Goal: Contribute content

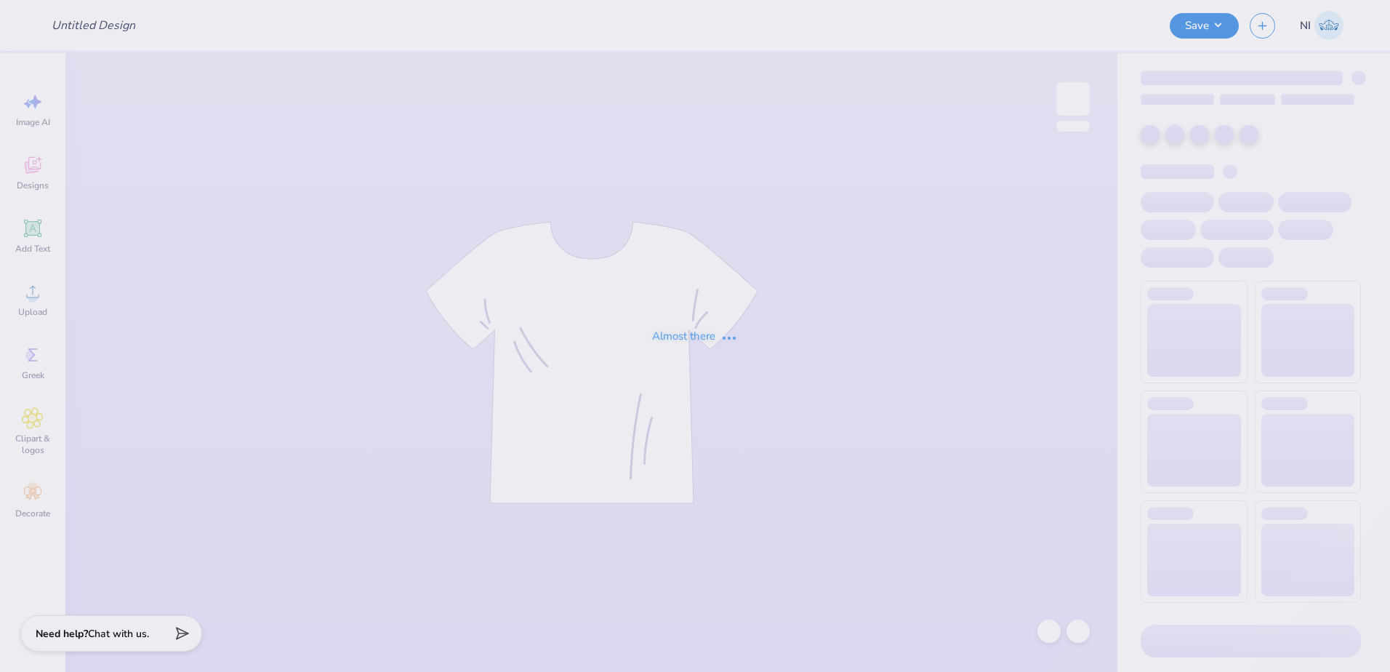
type input "[PERSON_NAME] : [GEOGRAPHIC_DATA]"
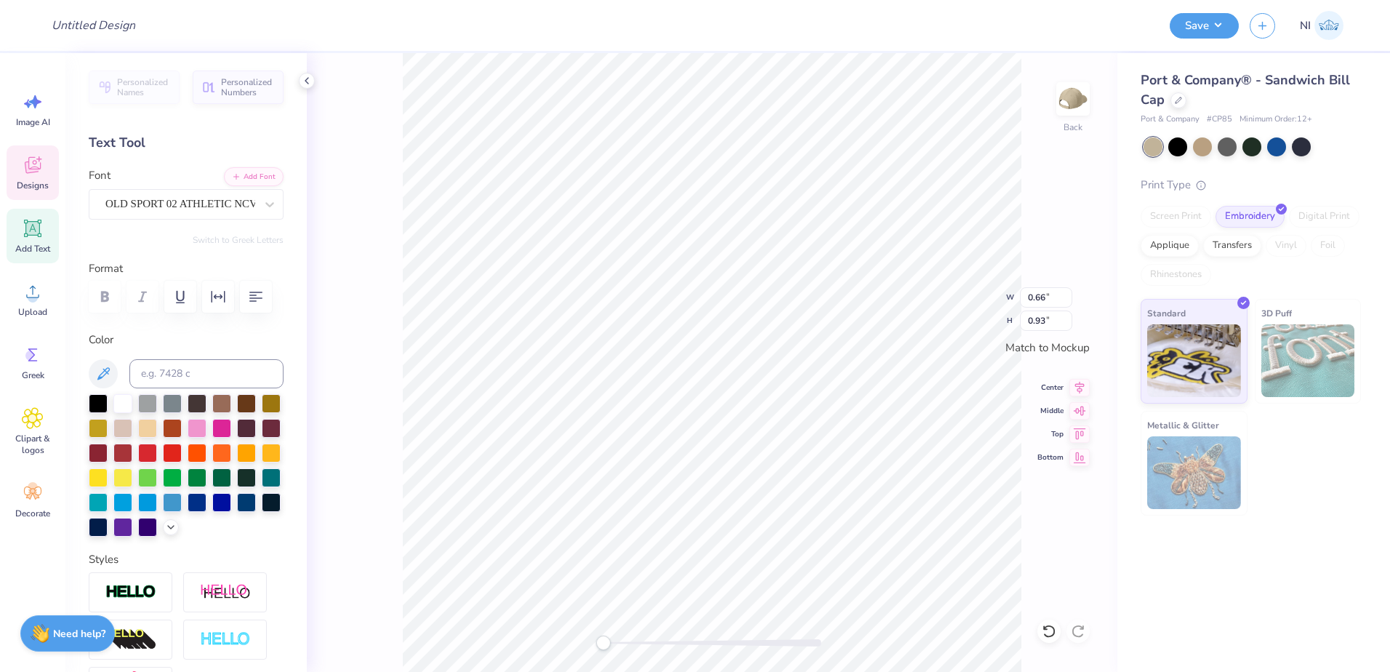
scroll to position [12, 2]
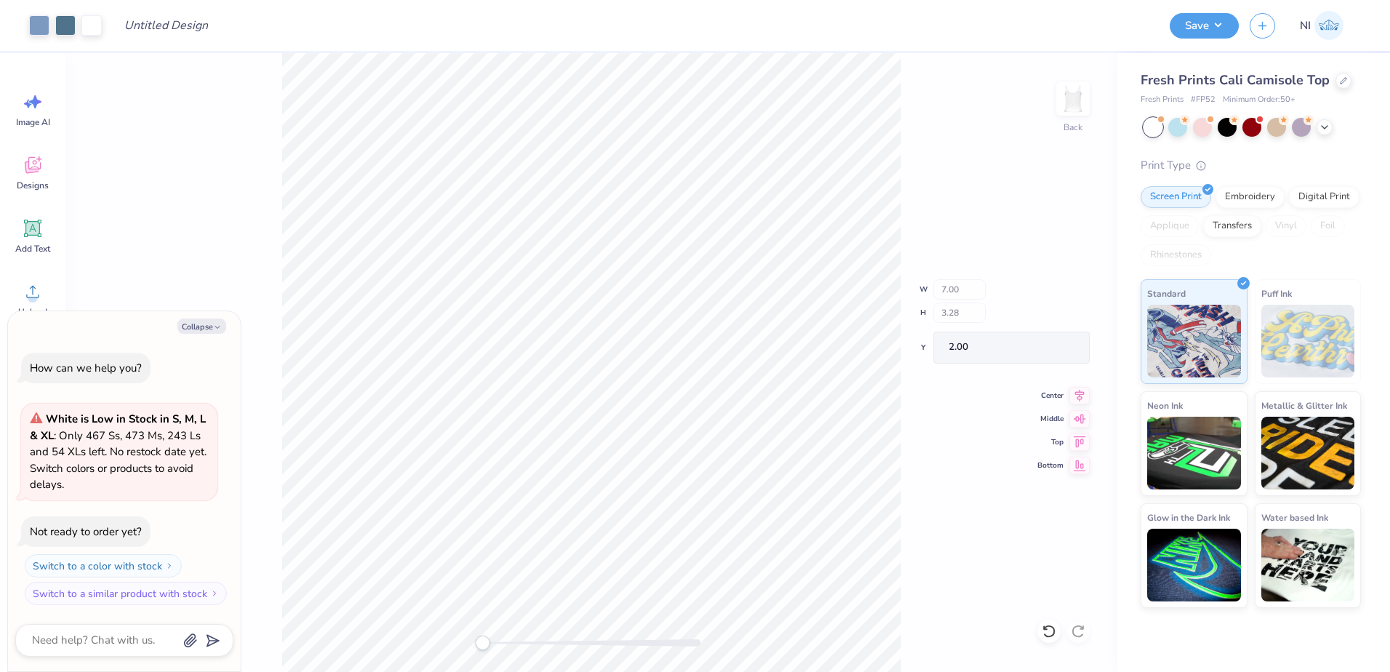
type textarea "x"
type input "6.01"
type input "2.78"
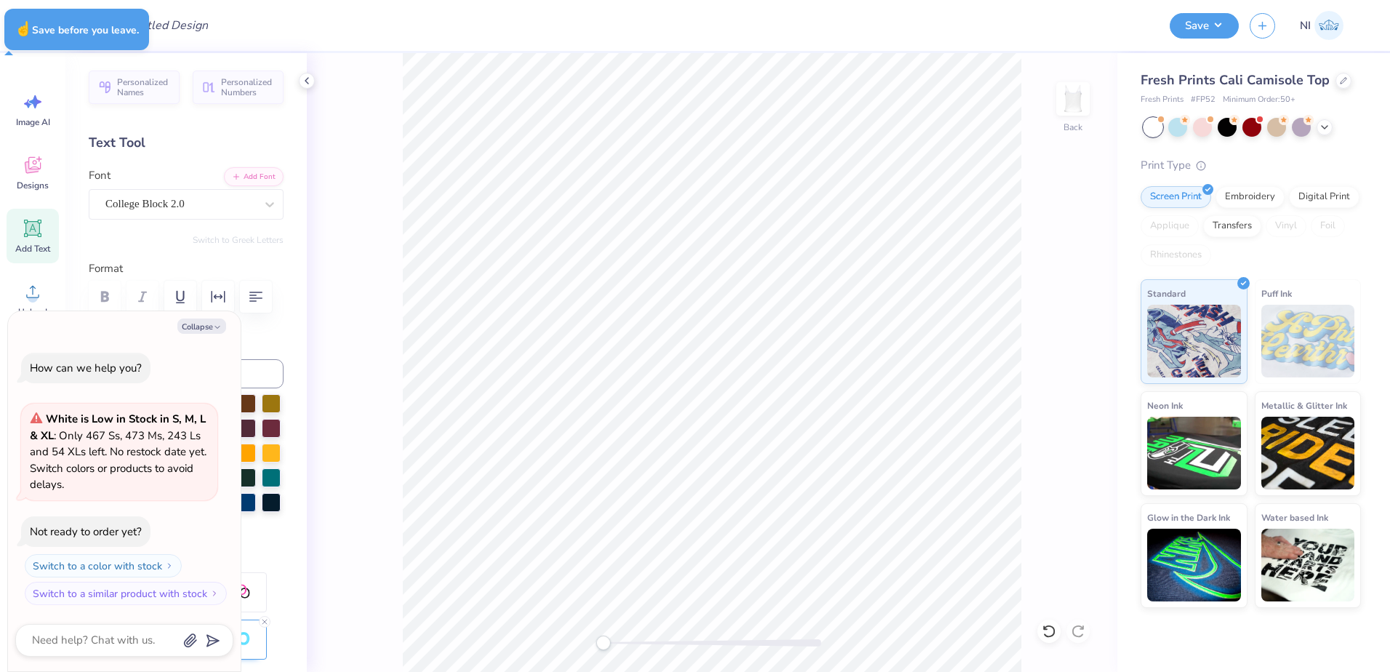
type textarea "x"
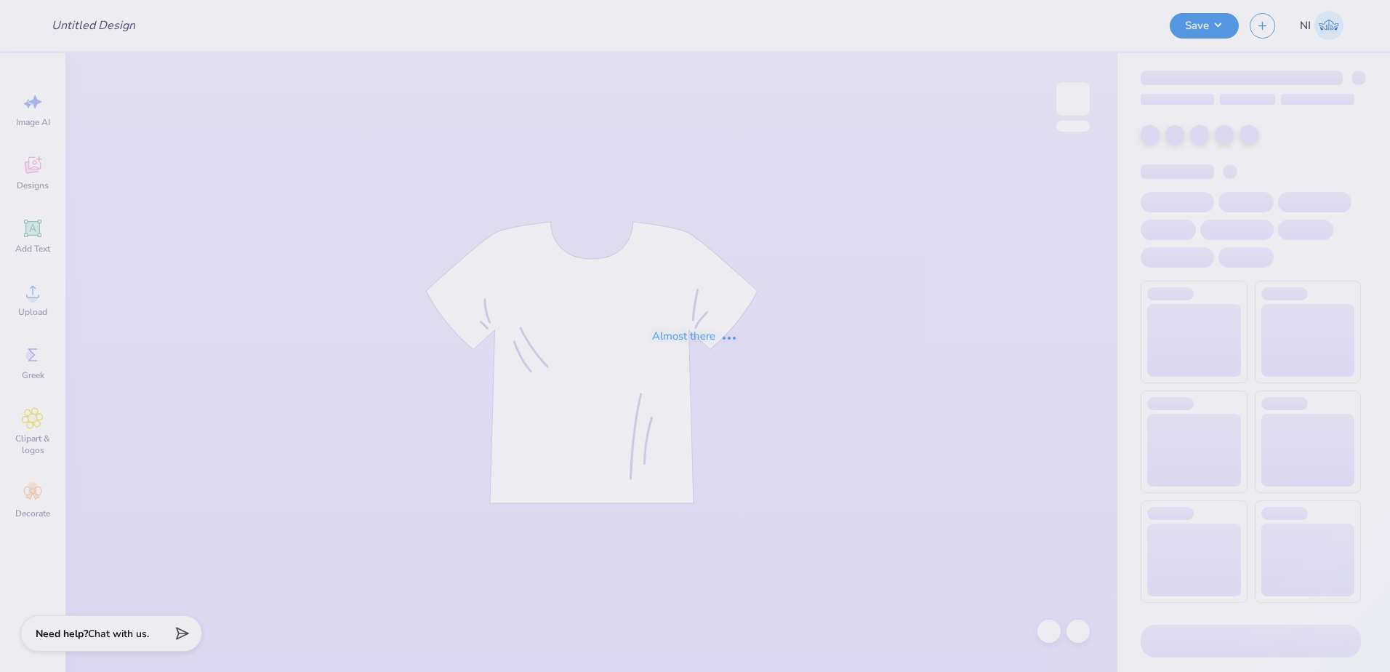
type input "Sophia Carpenter : Hofstra University"
